Goal: Task Accomplishment & Management: Complete application form

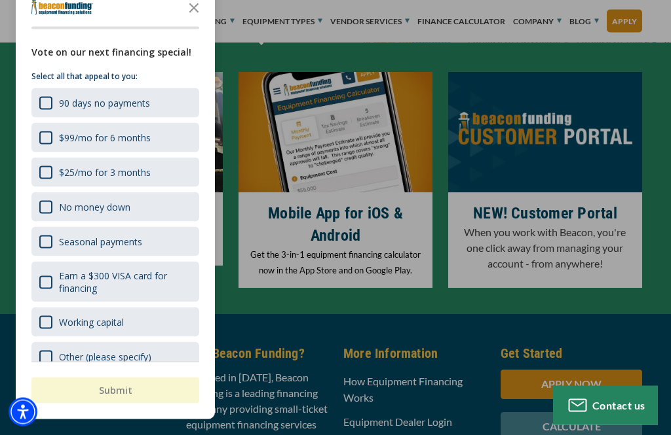
scroll to position [4657, 0]
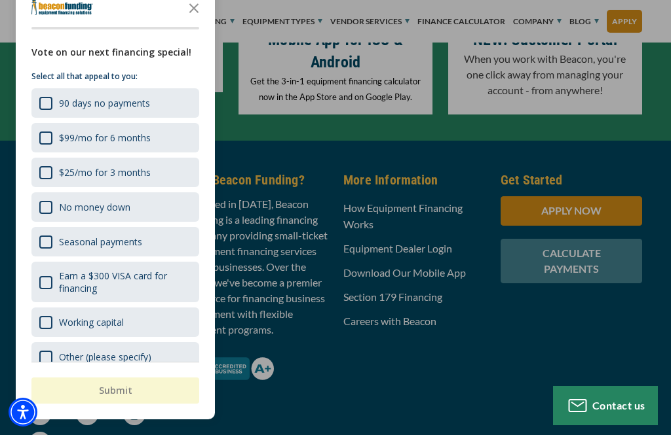
click at [194, 20] on icon "Close the survey" at bounding box center [194, 7] width 26 height 26
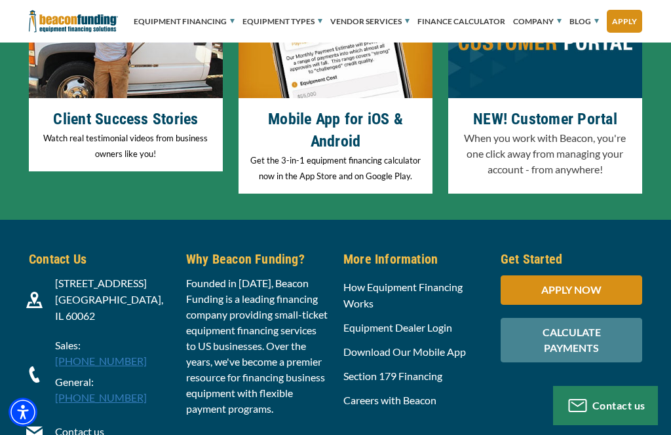
scroll to position [4573, 0]
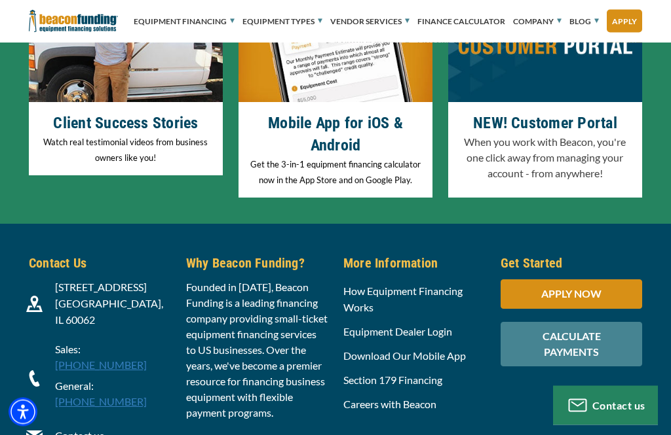
click at [614, 280] on div "APPLY NOW" at bounding box center [570, 294] width 141 height 29
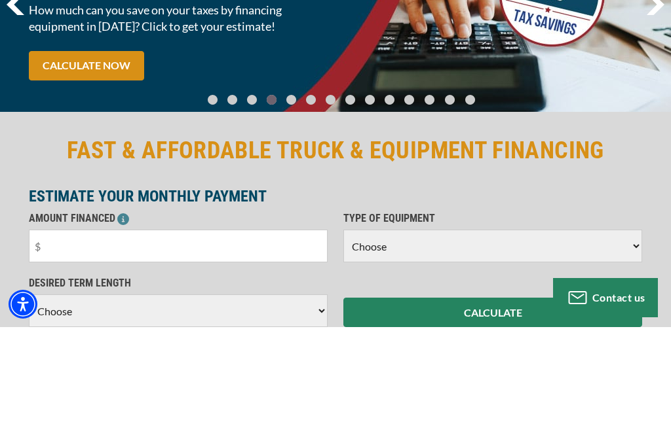
scroll to position [0, 0]
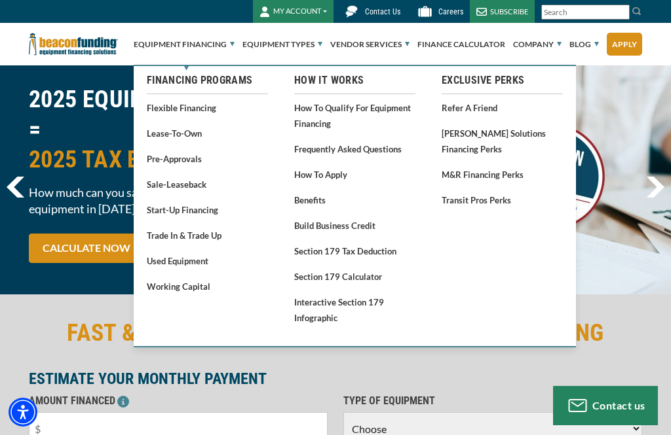
click at [173, 261] on link "Used Equipment" at bounding box center [207, 261] width 121 height 16
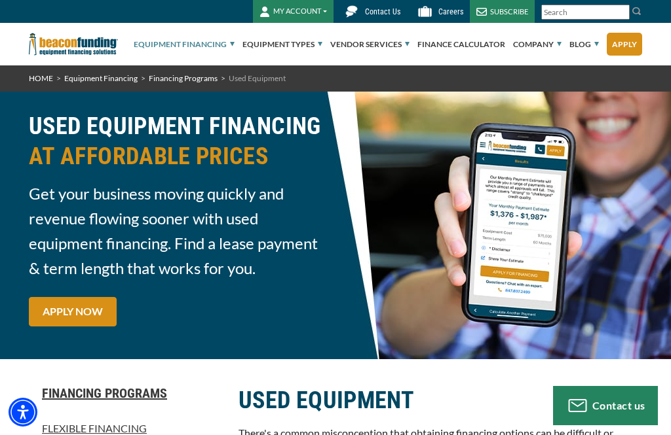
click at [65, 306] on link "APPLY NOW" at bounding box center [73, 311] width 88 height 29
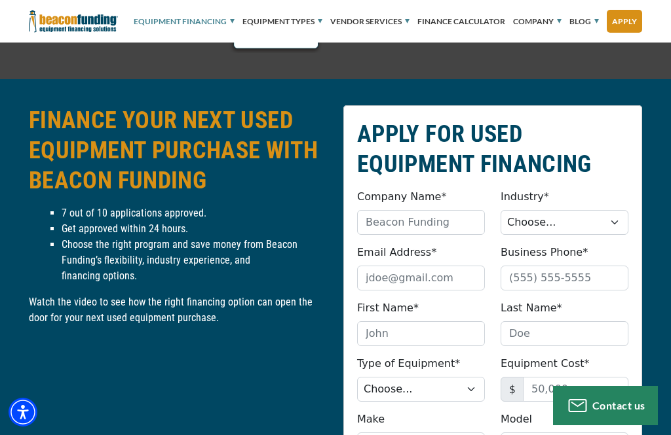
scroll to position [1542, 0]
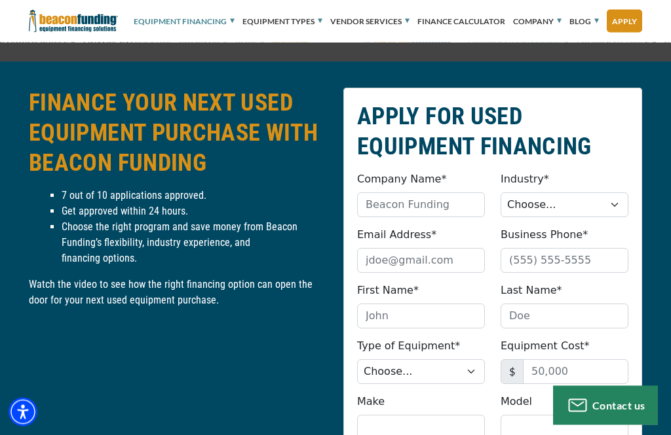
click at [3, 173] on div "APPLY FOR USED EQUIPMENT FINANCING Company Name* Please provide a valid company…" at bounding box center [335, 421] width 671 height 719
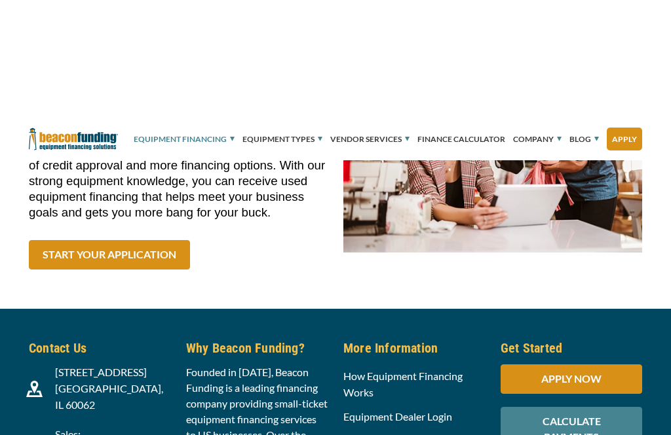
scroll to position [4325, 0]
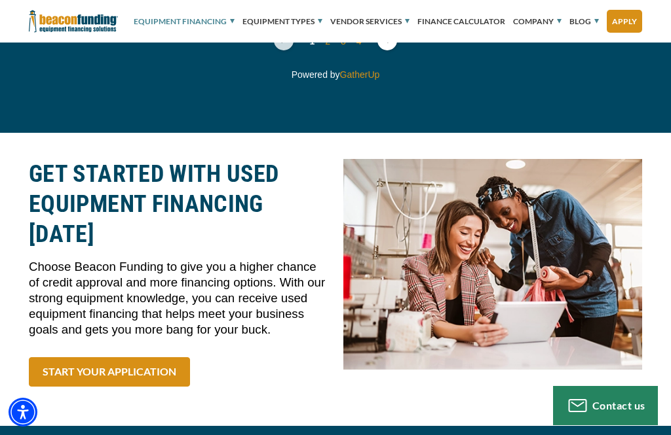
click at [64, 358] on link "START YOUR APPLICATION" at bounding box center [109, 372] width 161 height 29
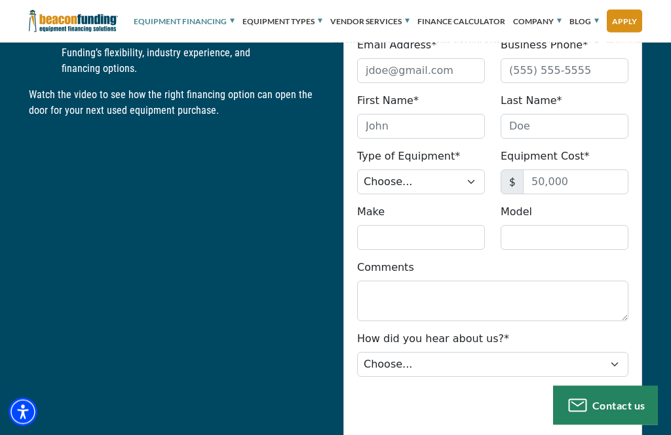
scroll to position [1813, 0]
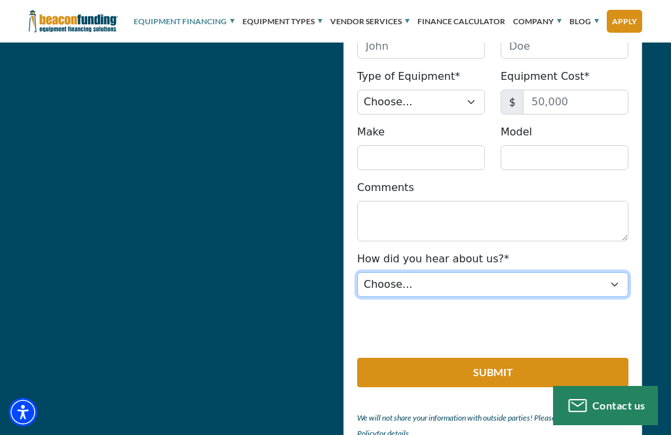
click at [627, 288] on select "Choose... Internet Search Vendor Referral Word of Mouth Client Referral Email E…" at bounding box center [492, 284] width 271 height 25
click at [618, 287] on select "Choose... Internet Search Vendor Referral Word of Mouth Client Referral Email E…" at bounding box center [492, 284] width 271 height 25
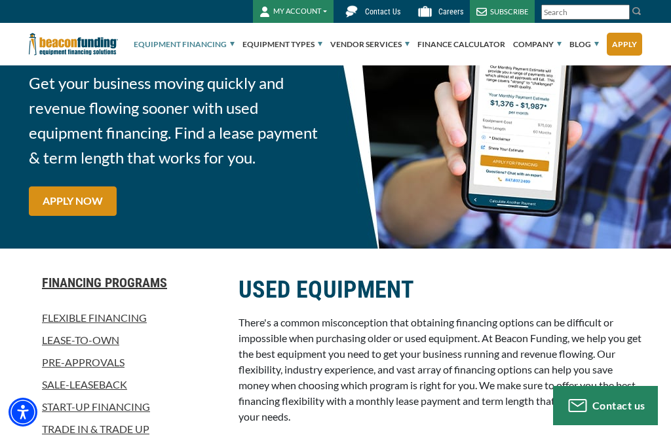
scroll to position [0, 0]
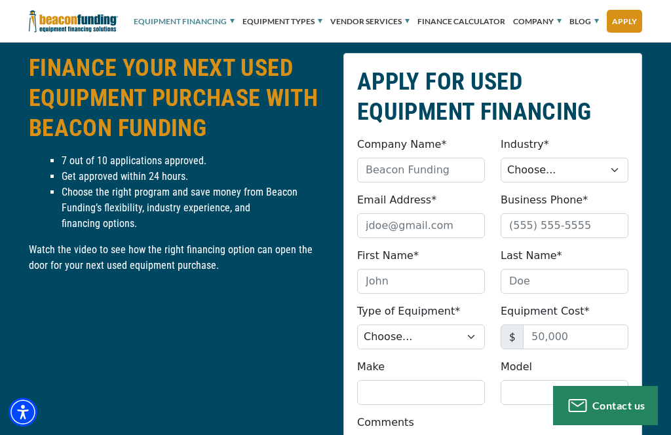
scroll to position [1578, 0]
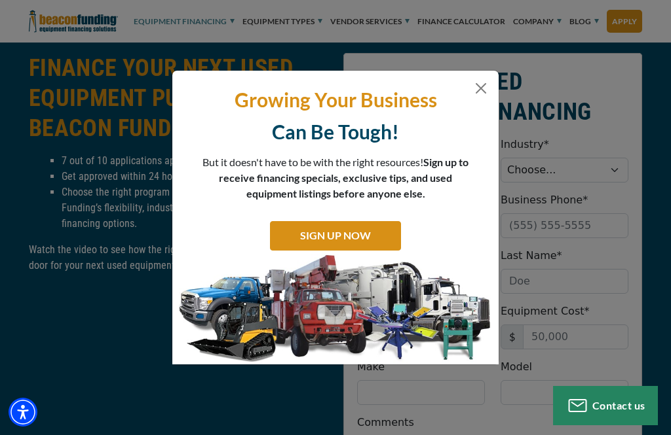
click at [489, 82] on div "Growing Your Business Can Be Tough! But it doesn't have to be with the right re…" at bounding box center [335, 218] width 326 height 295
click at [484, 91] on button "Close" at bounding box center [481, 89] width 16 height 16
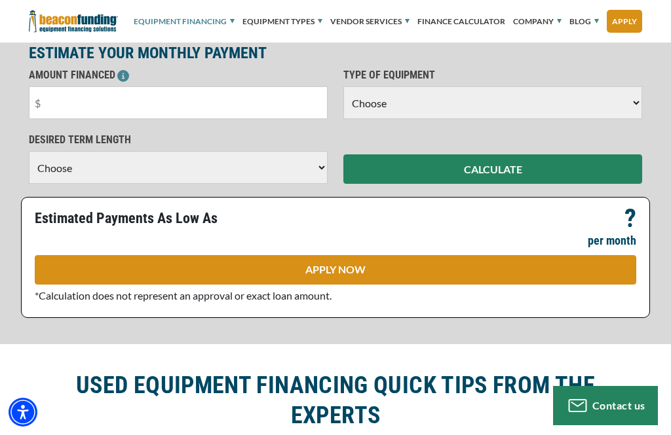
scroll to position [813, 0]
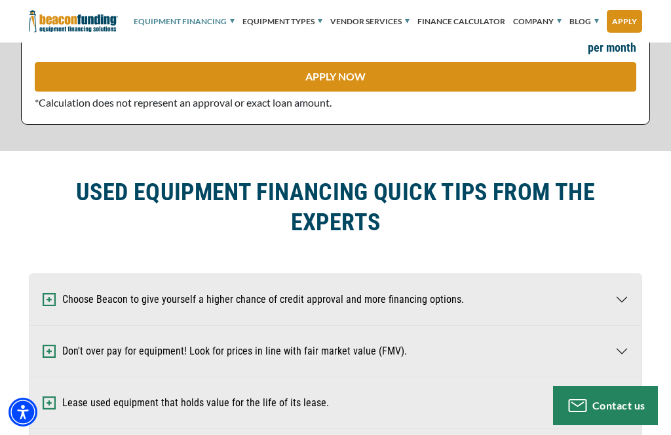
click at [629, 301] on button "Choose Beacon to give yourself a higher chance of credit approval and more fina…" at bounding box center [335, 299] width 612 height 51
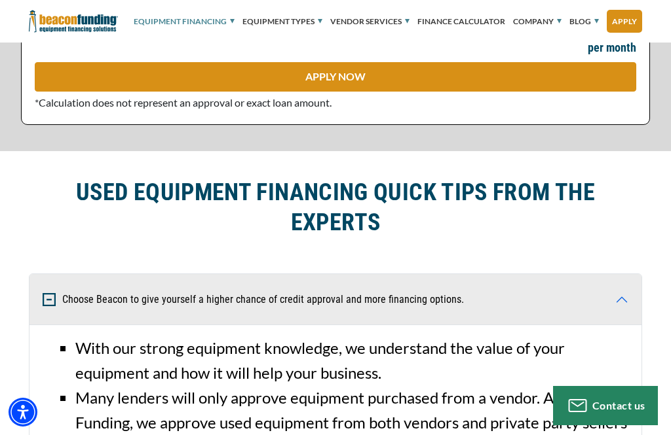
click at [632, 304] on button "Choose Beacon to give yourself a higher chance of credit approval and more fina…" at bounding box center [335, 299] width 612 height 51
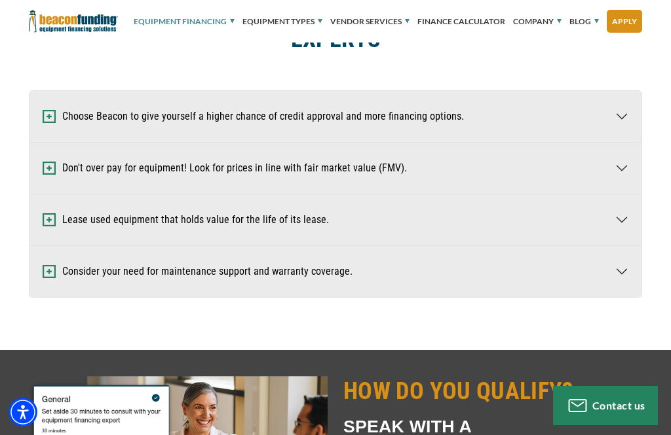
scroll to position [999, 0]
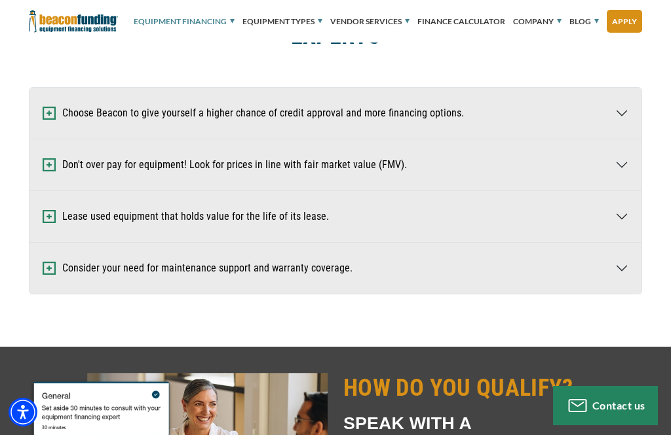
click at [625, 172] on button "Don't over pay for equipment! Look for prices in line with fair market value (F…" at bounding box center [335, 164] width 612 height 51
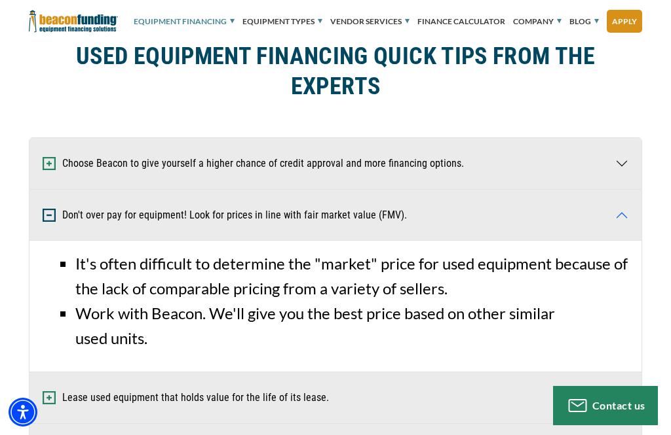
scroll to position [948, 0]
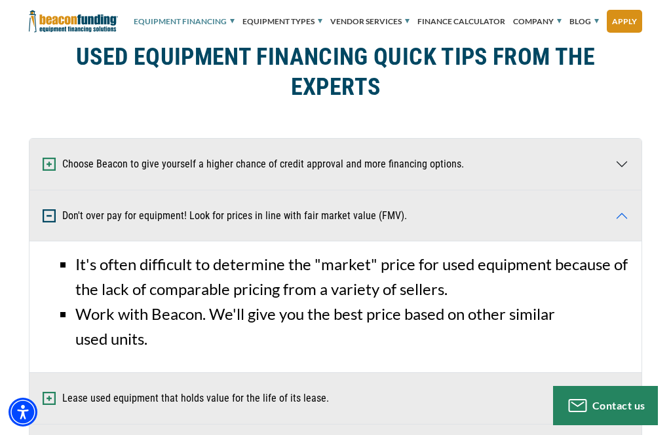
click at [45, 94] on h2 "USED EQUIPMENT FINANCING QUICK TIPS FROM THE EXPERTS" at bounding box center [335, 72] width 613 height 60
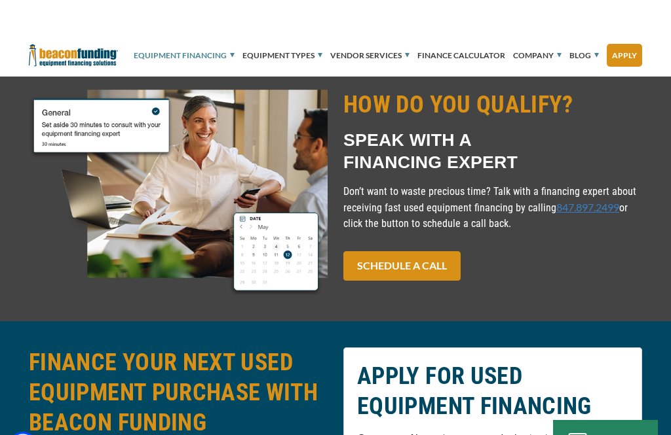
scroll to position [1414, 0]
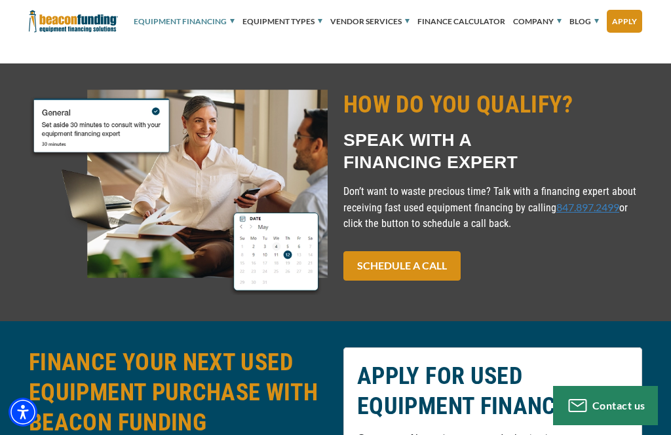
click at [621, 28] on link "Apply" at bounding box center [623, 21] width 35 height 23
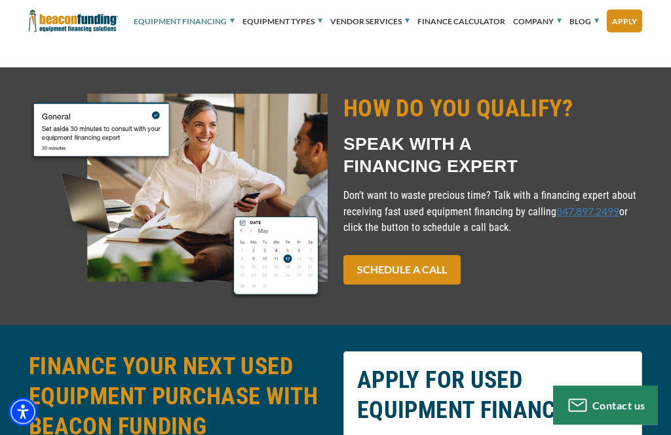
scroll to position [1278, 0]
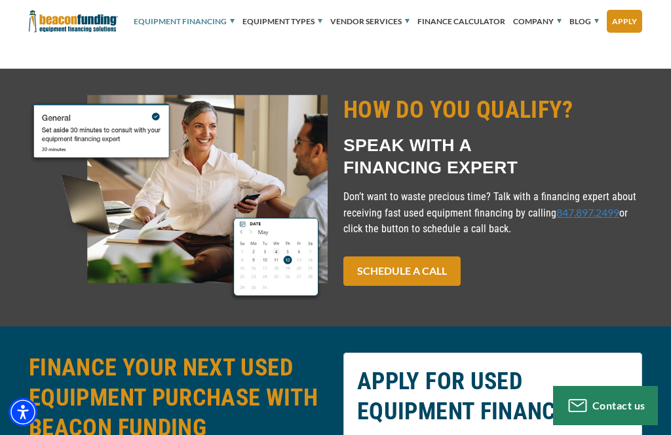
click at [629, 22] on link "Apply" at bounding box center [623, 21] width 35 height 23
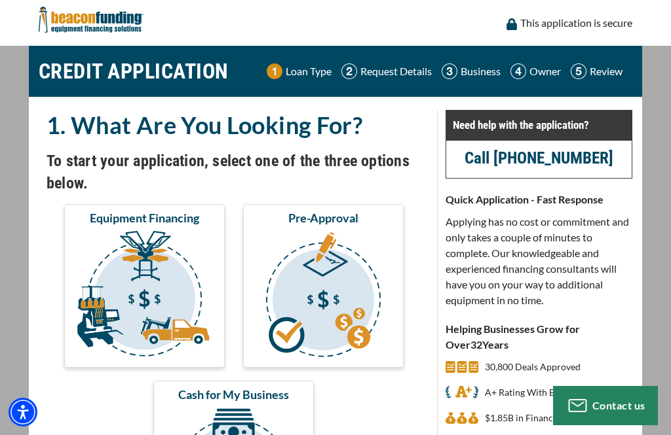
click at [128, 265] on img "submit" at bounding box center [144, 296] width 155 height 131
